Goal: Task Accomplishment & Management: Use online tool/utility

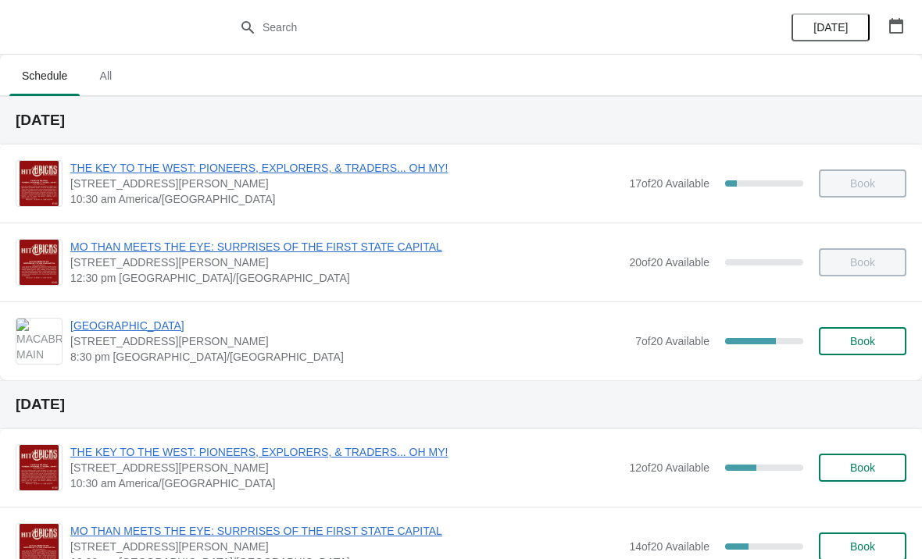
click at [128, 314] on div "[GEOGRAPHIC_DATA] [STREET_ADDRESS][PERSON_NAME] 8:30 pm [GEOGRAPHIC_DATA]/[GEOG…" at bounding box center [461, 341] width 922 height 79
click at [123, 324] on span "[GEOGRAPHIC_DATA]" at bounding box center [348, 326] width 557 height 16
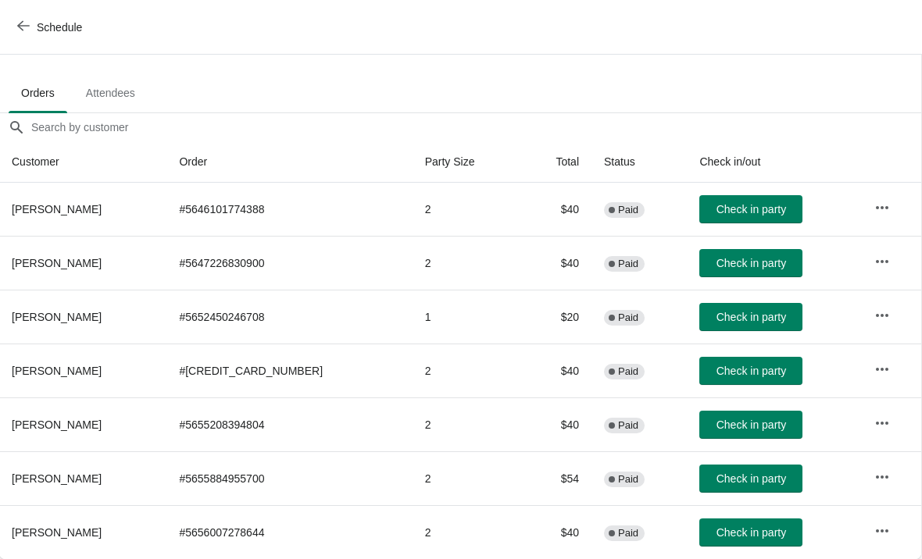
scroll to position [77, 1]
click at [737, 475] on span "Check in party" at bounding box center [751, 479] width 70 height 12
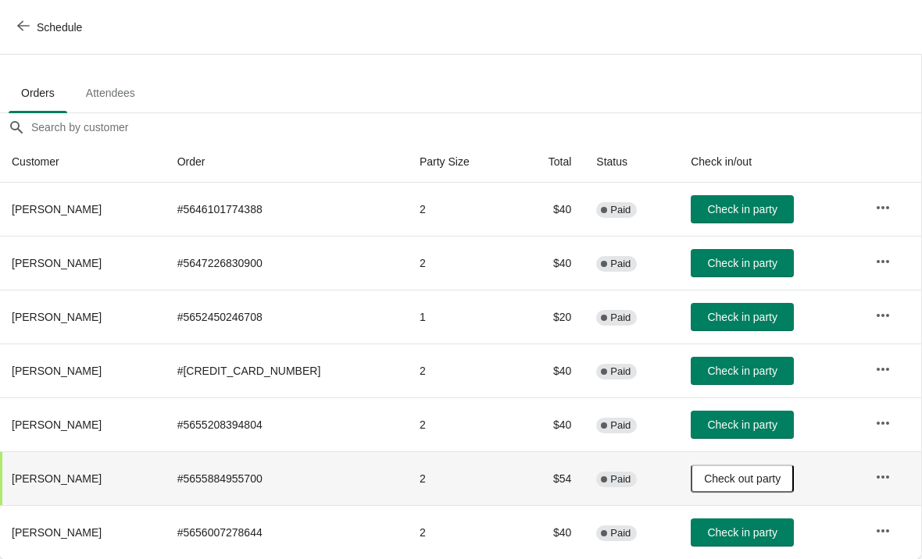
click at [746, 261] on span "Check in party" at bounding box center [742, 263] width 70 height 12
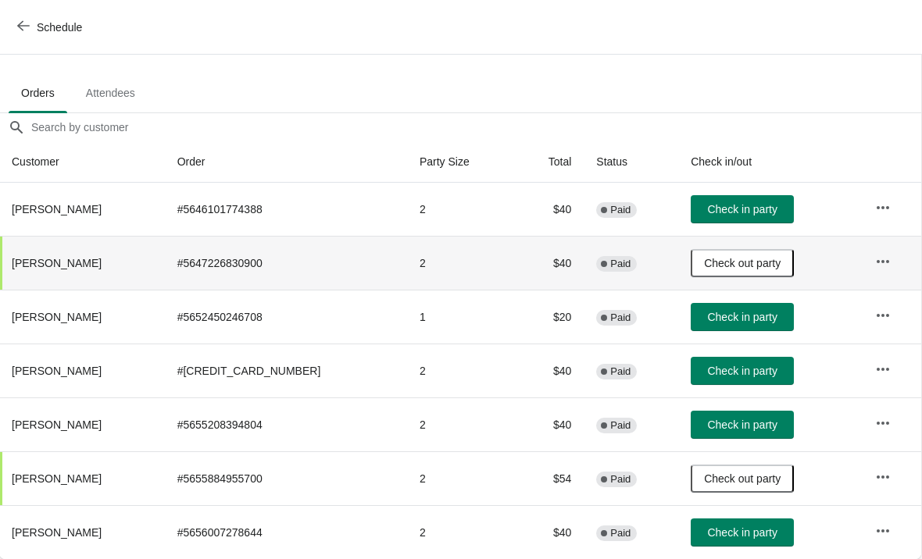
click at [730, 261] on span "Check out party" at bounding box center [742, 263] width 77 height 12
click at [737, 245] on td "Check in party" at bounding box center [770, 263] width 184 height 54
click at [727, 259] on span "Check in party" at bounding box center [742, 263] width 70 height 12
click at [729, 369] on span "Check in party" at bounding box center [743, 371] width 70 height 12
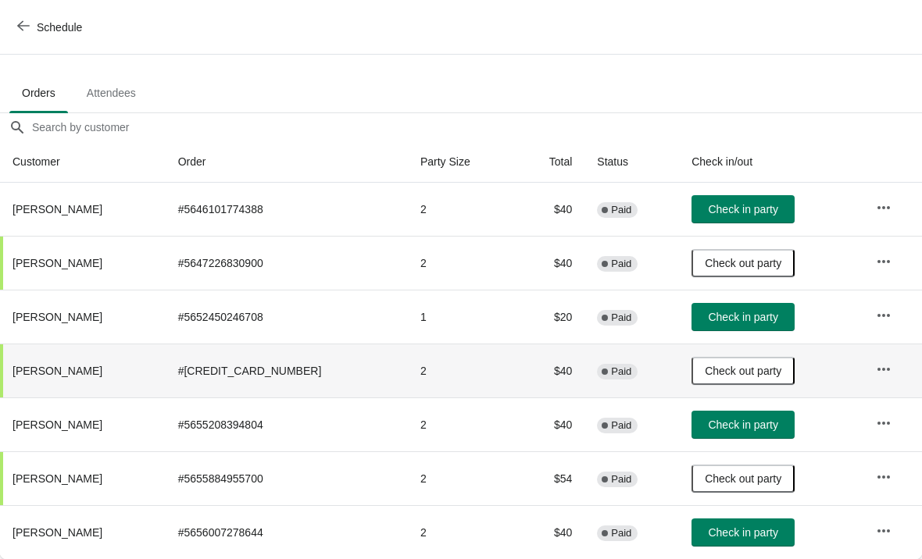
click at [744, 535] on span "Check in party" at bounding box center [743, 533] width 70 height 12
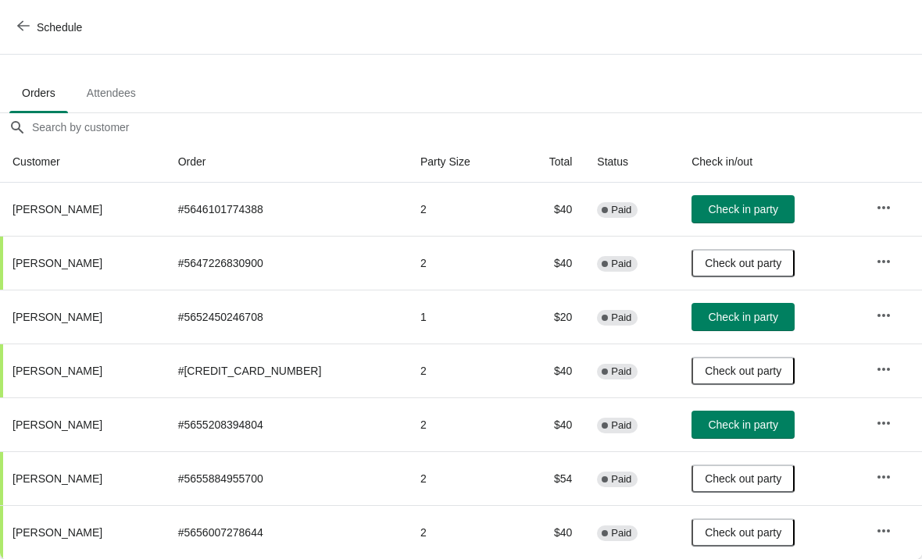
click at [634, 37] on div "Schedule" at bounding box center [461, 27] width 922 height 55
click at [728, 419] on span "Check in party" at bounding box center [743, 425] width 70 height 12
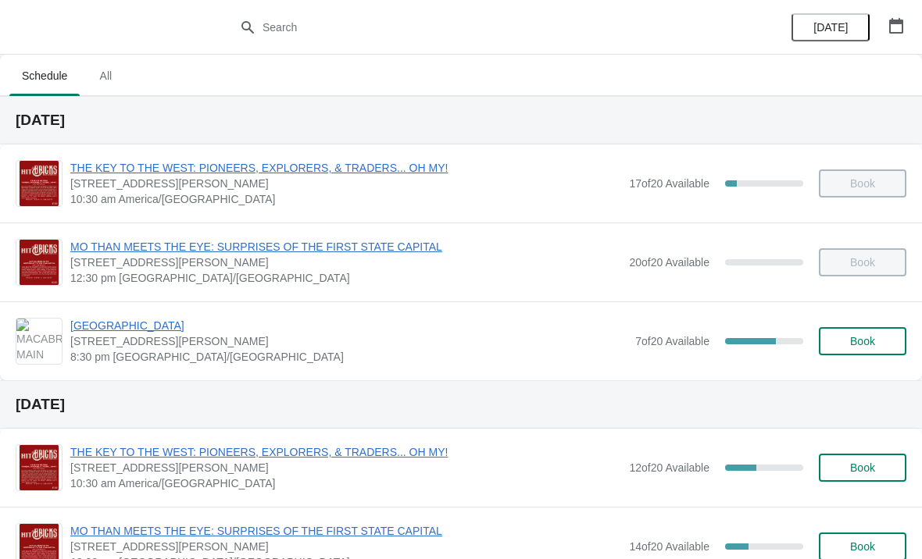
click at [186, 329] on span "[GEOGRAPHIC_DATA]" at bounding box center [348, 326] width 557 height 16
